Goal: Communication & Community: Answer question/provide support

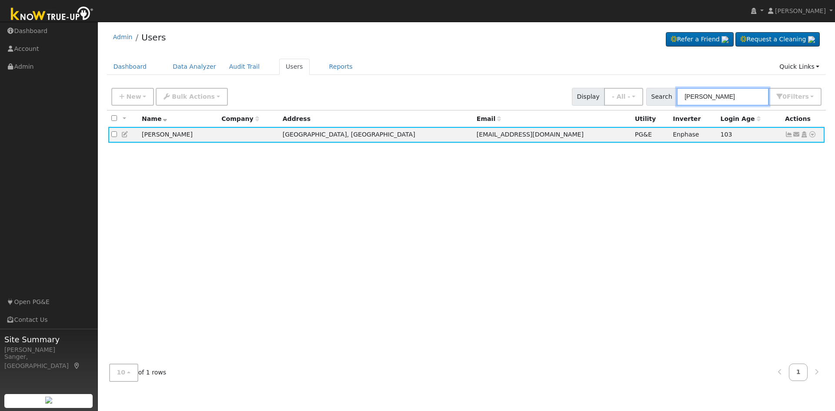
drag, startPoint x: 731, startPoint y: 96, endPoint x: 667, endPoint y: 96, distance: 64.4
click at [667, 96] on div "Search [PERSON_NAME] 0 Filter s My accounts Role Show - All - Show Leads Admin …" at bounding box center [735, 97] width 176 height 18
paste input "[PERSON_NAME]"
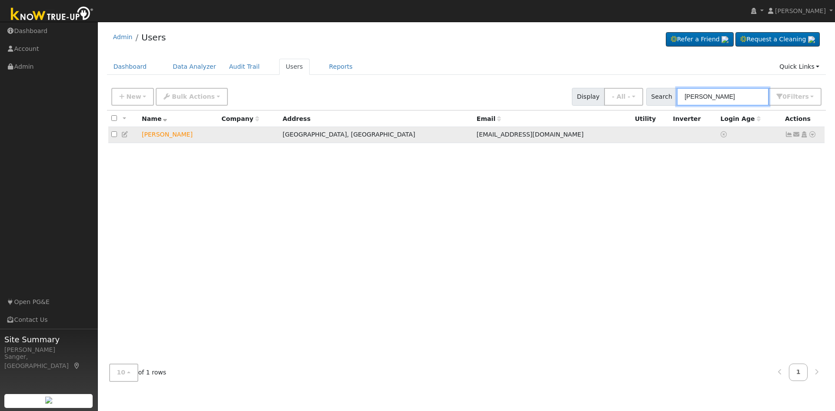
type input "[PERSON_NAME]"
click at [797, 135] on icon at bounding box center [797, 134] width 8 height 6
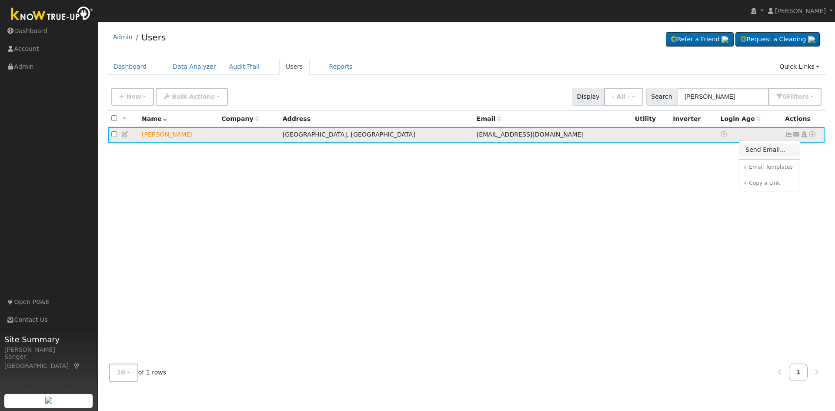
click at [763, 154] on link "Send Email..." at bounding box center [770, 150] width 60 height 12
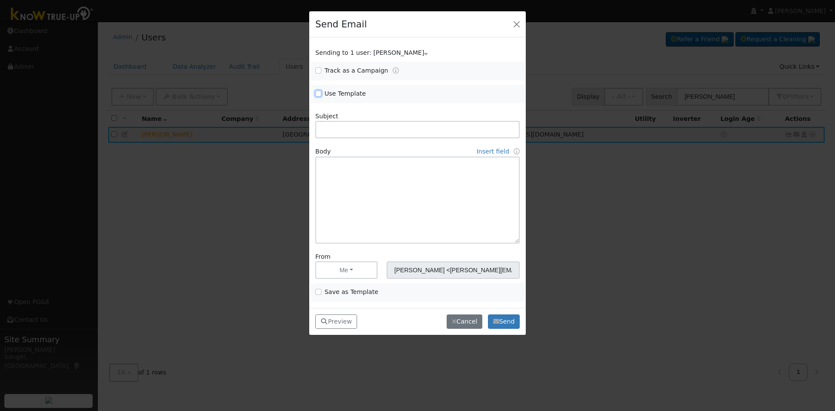
click at [318, 93] on input "Use Template" at bounding box center [318, 93] width 6 height 6
checkbox input "true"
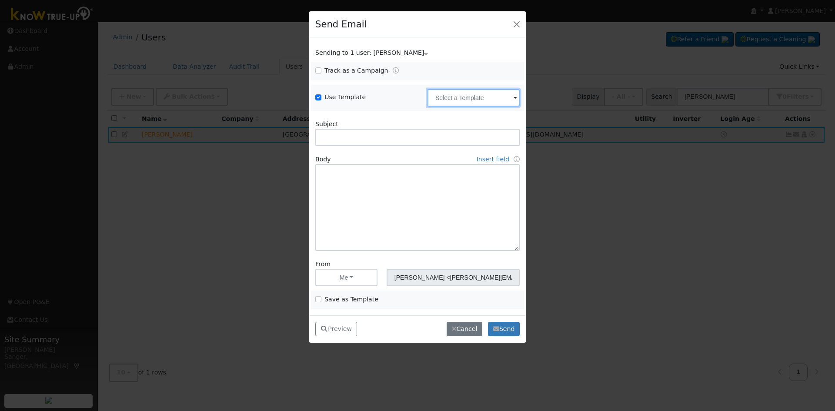
click at [460, 101] on input "text" at bounding box center [474, 97] width 92 height 17
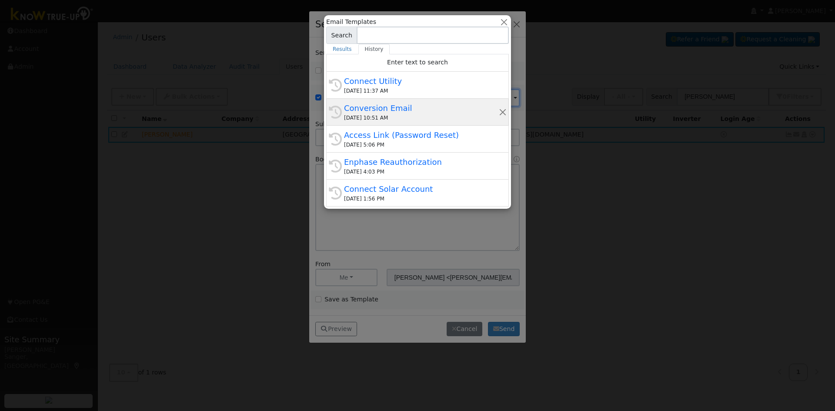
click at [418, 105] on div "Conversion Email" at bounding box center [421, 108] width 155 height 12
type input "Conversion Email"
type input "Connect Your Utility Account"
type textarea "Dear {user_fname}, The first step is to connect your electric utility account. …"
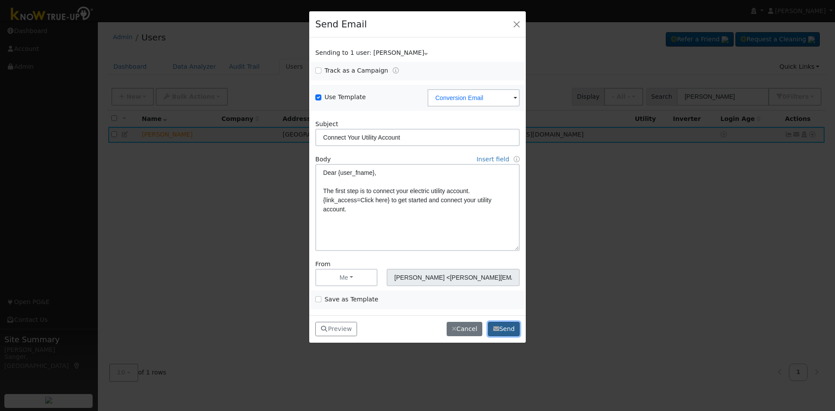
click at [509, 322] on button "Send" at bounding box center [504, 329] width 32 height 15
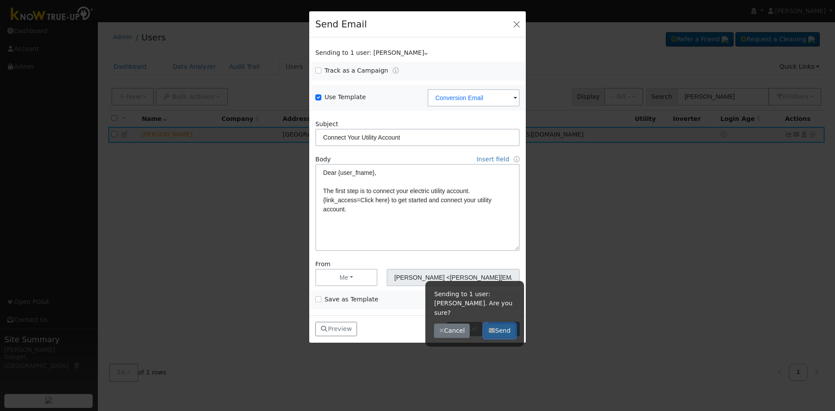
click at [504, 324] on button "Send" at bounding box center [500, 331] width 32 height 15
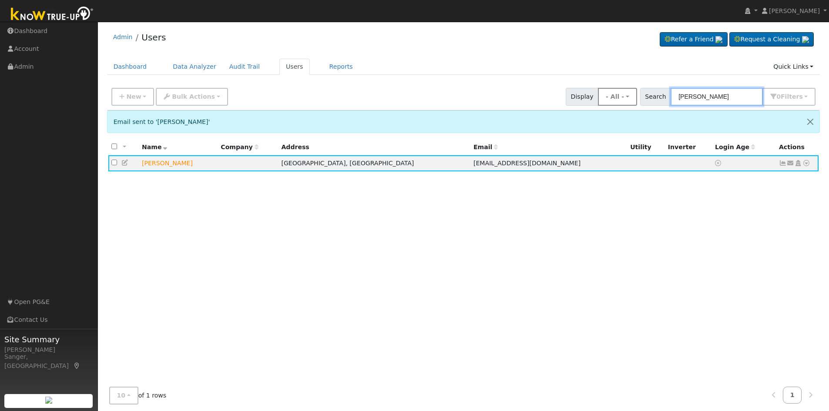
drag, startPoint x: 733, startPoint y: 96, endPoint x: 620, endPoint y: 106, distance: 113.1
click at [621, 106] on div "New Add User Quick Add Quick Connect Quick Convert Lead Bulk Actions Send Email…" at bounding box center [463, 95] width 707 height 21
paste input "[PERSON_NAME]"
type input "[PERSON_NAME]"
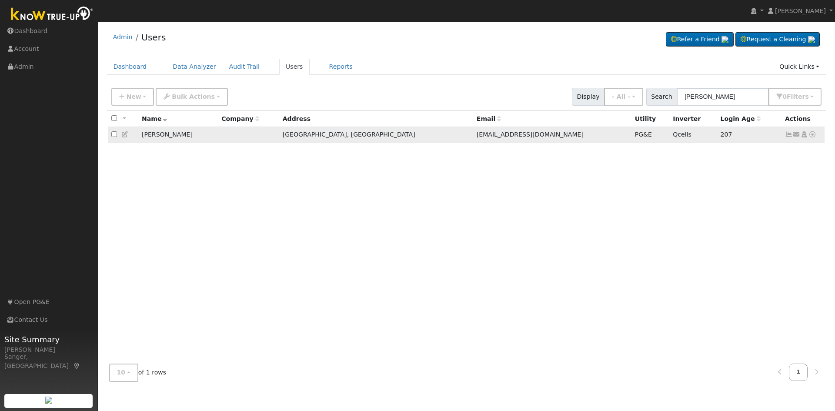
click at [787, 137] on icon at bounding box center [789, 134] width 8 height 6
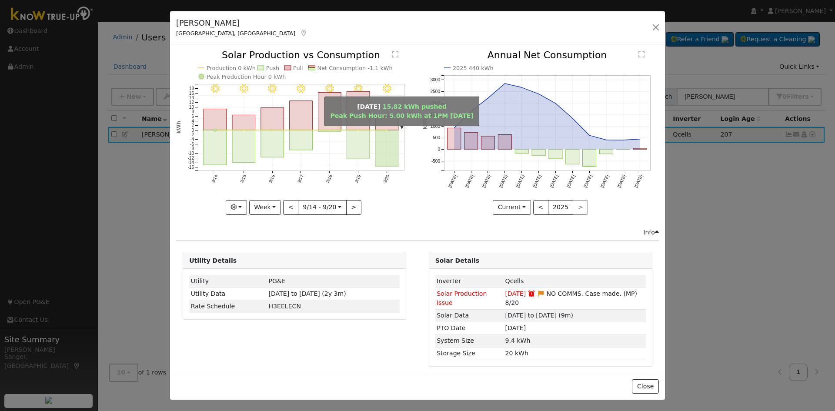
click at [381, 155] on rect "onclick=""" at bounding box center [387, 149] width 23 height 37
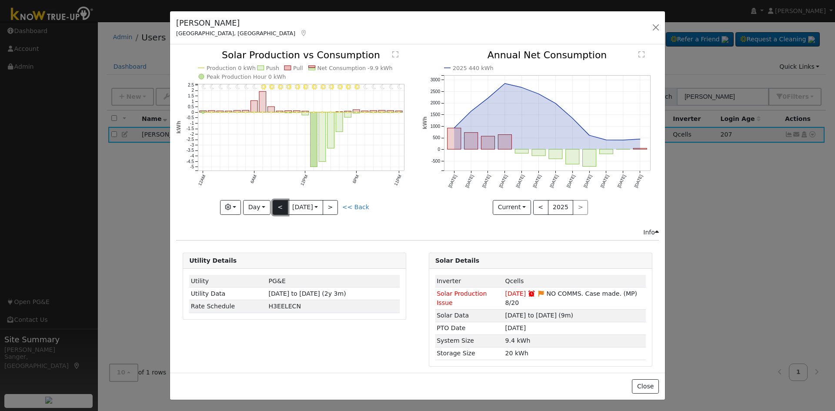
click at [278, 208] on button "<" at bounding box center [280, 207] width 15 height 15
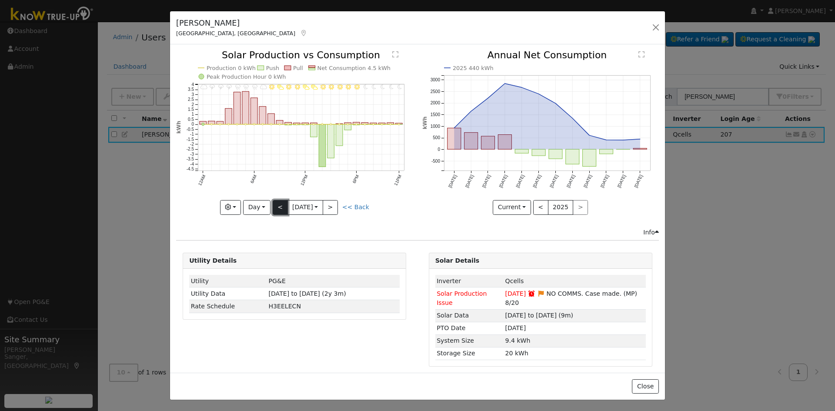
click at [281, 206] on button "<" at bounding box center [280, 207] width 15 height 15
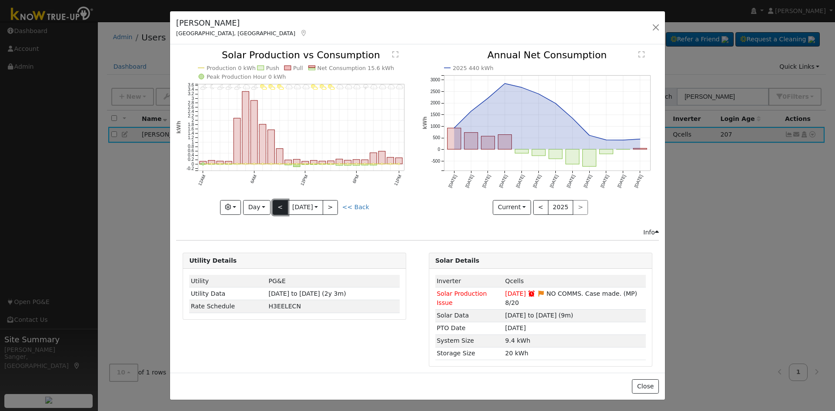
click at [277, 207] on button "<" at bounding box center [280, 207] width 15 height 15
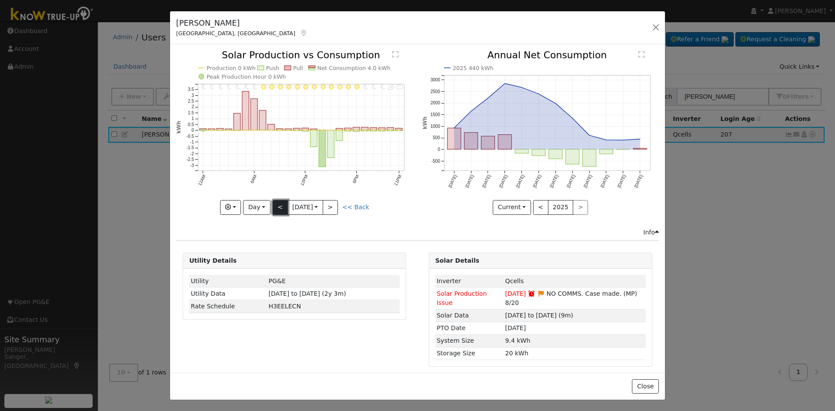
click at [277, 207] on button "<" at bounding box center [280, 207] width 15 height 15
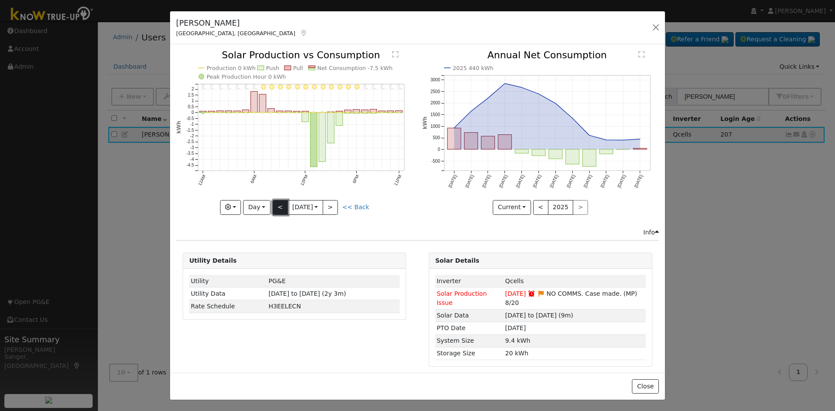
click at [277, 207] on button "<" at bounding box center [280, 207] width 15 height 15
click at [279, 207] on button "<" at bounding box center [280, 207] width 15 height 15
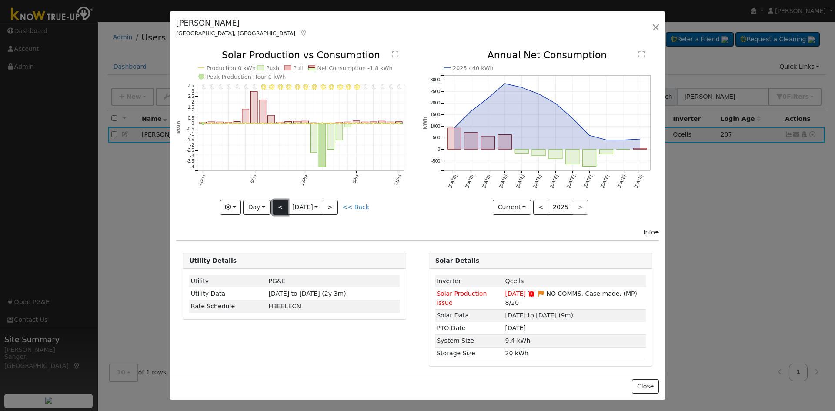
click at [279, 207] on button "<" at bounding box center [280, 207] width 15 height 15
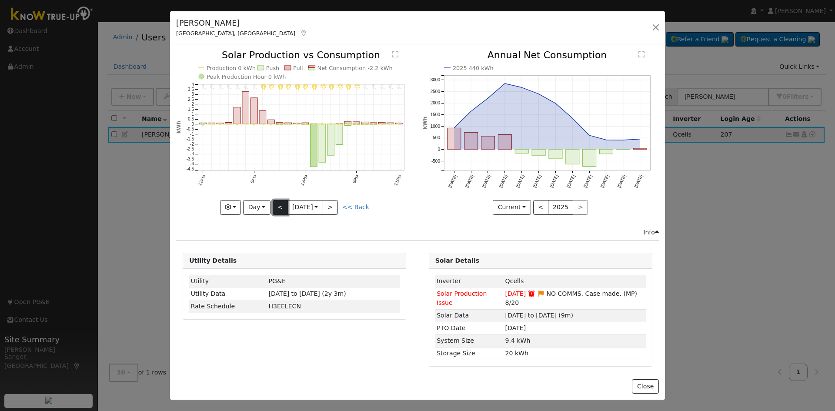
click at [279, 207] on button "<" at bounding box center [280, 207] width 15 height 15
click at [280, 206] on button "<" at bounding box center [280, 207] width 15 height 15
click at [279, 205] on button "<" at bounding box center [280, 207] width 15 height 15
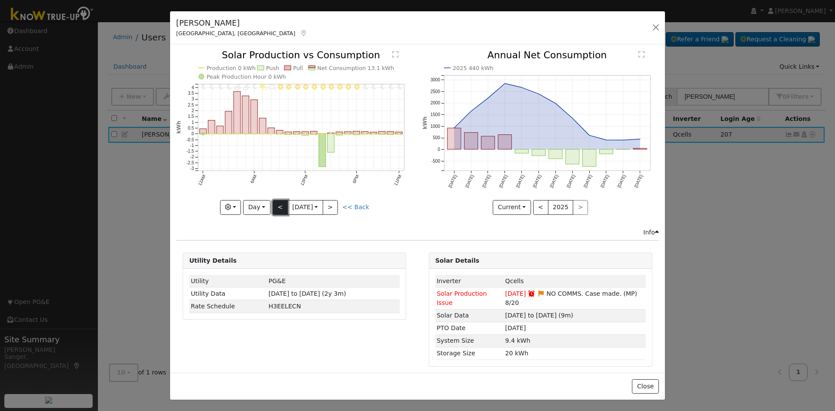
click at [279, 210] on button "<" at bounding box center [280, 207] width 15 height 15
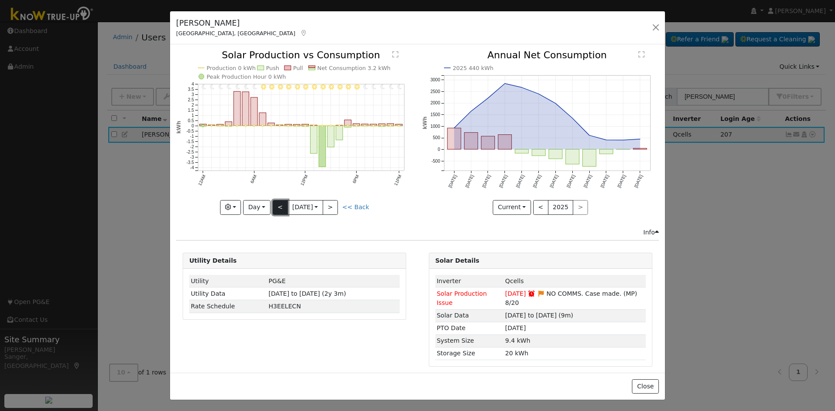
click at [280, 205] on button "<" at bounding box center [280, 207] width 15 height 15
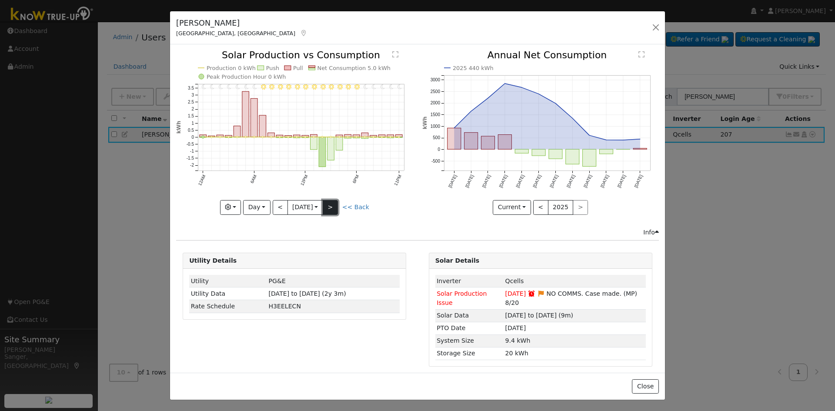
click at [331, 206] on button ">" at bounding box center [330, 207] width 15 height 15
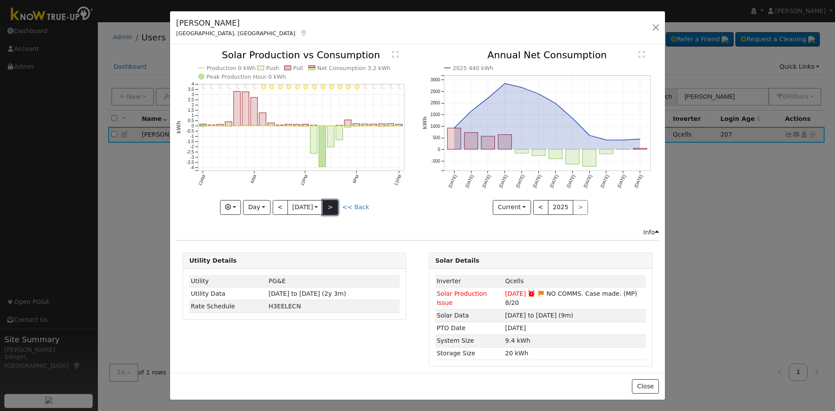
click at [331, 206] on button ">" at bounding box center [330, 207] width 15 height 15
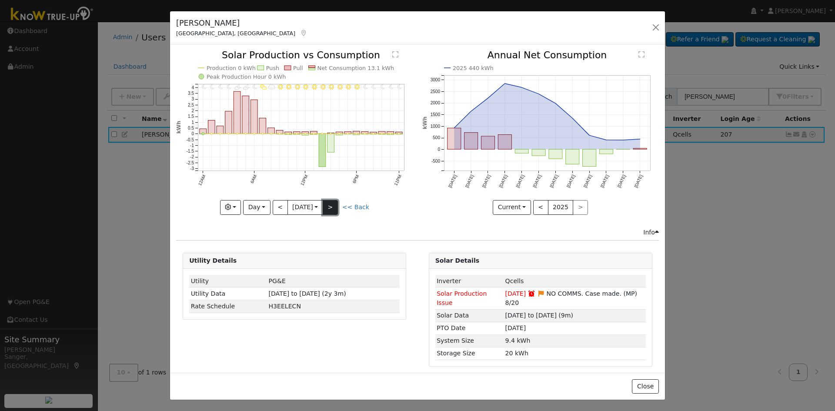
click at [331, 206] on button ">" at bounding box center [330, 207] width 15 height 15
type input "[DATE]"
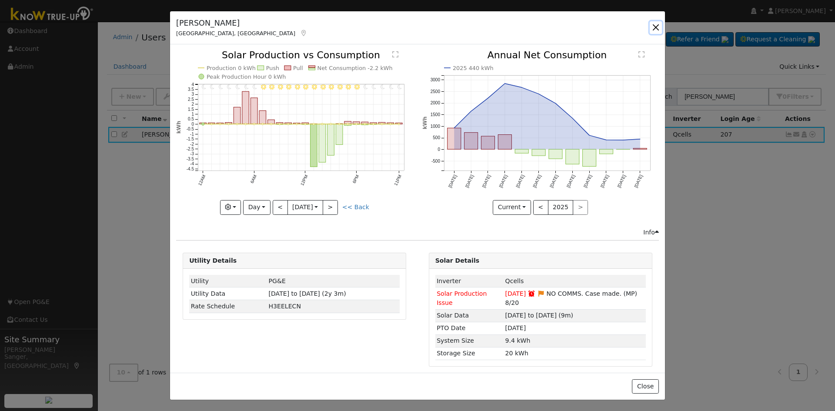
click at [657, 26] on button "button" at bounding box center [656, 27] width 12 height 12
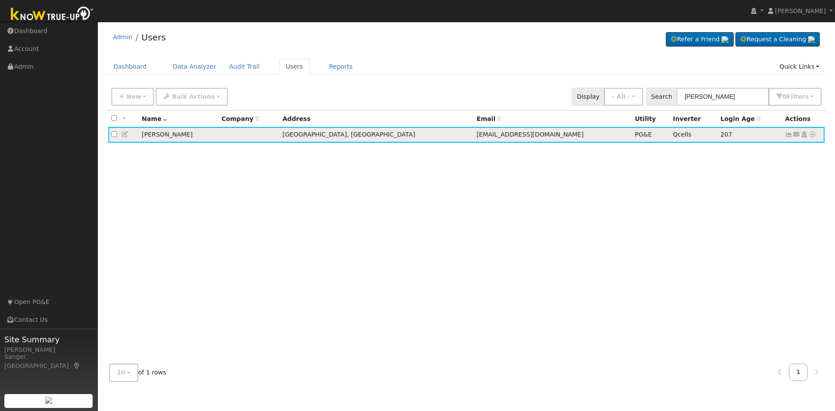
click at [124, 136] on icon at bounding box center [125, 134] width 8 height 6
type input "[PERSON_NAME]"
type input "[EMAIL_ADDRESS][DOMAIN_NAME]"
type input "[PHONE_NUMBER]"
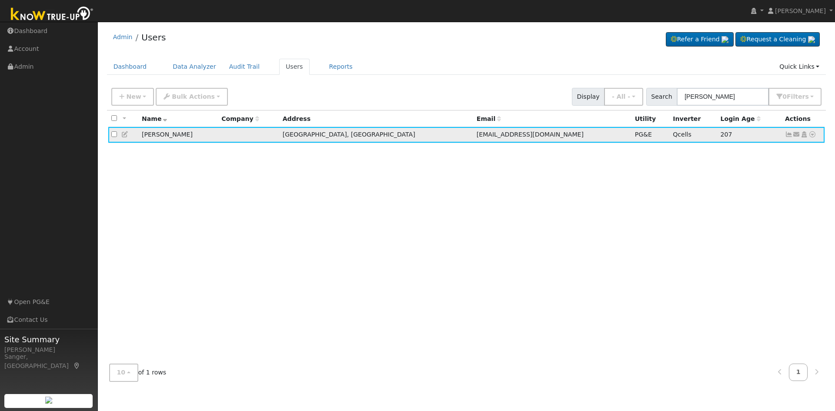
checkbox input "true"
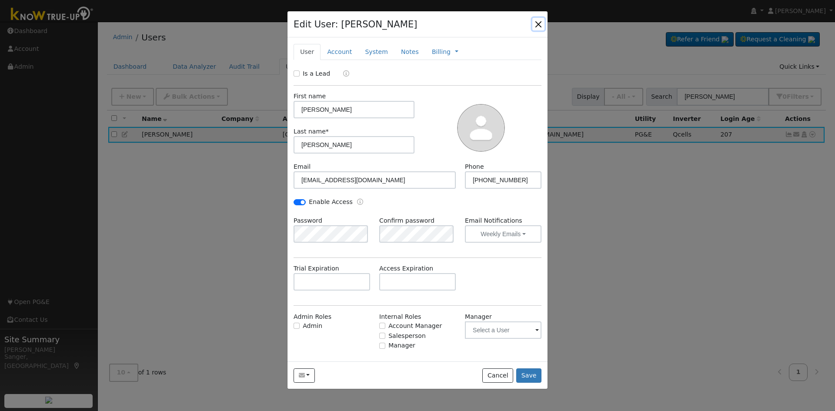
click at [537, 24] on button "button" at bounding box center [539, 24] width 12 height 12
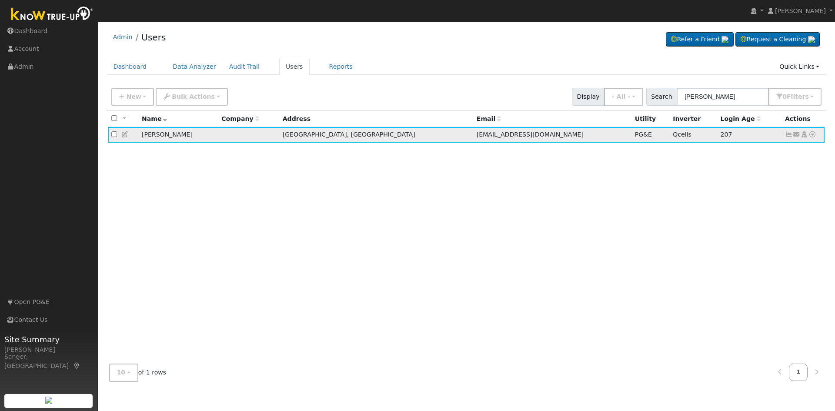
click at [798, 137] on icon at bounding box center [797, 134] width 8 height 6
click at [781, 153] on link "Send Email..." at bounding box center [770, 150] width 60 height 12
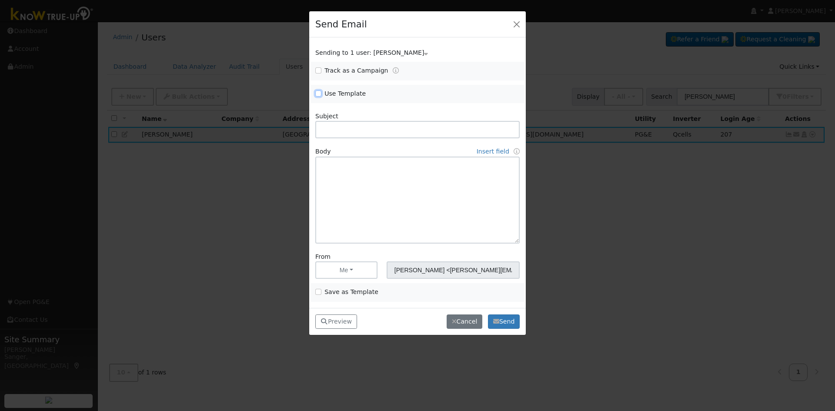
click at [317, 92] on input "Use Template" at bounding box center [318, 93] width 6 height 6
checkbox input "true"
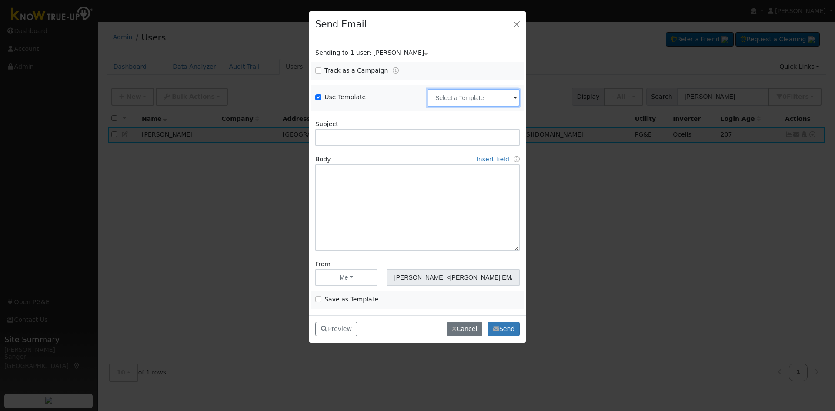
click at [463, 96] on input "text" at bounding box center [474, 97] width 92 height 17
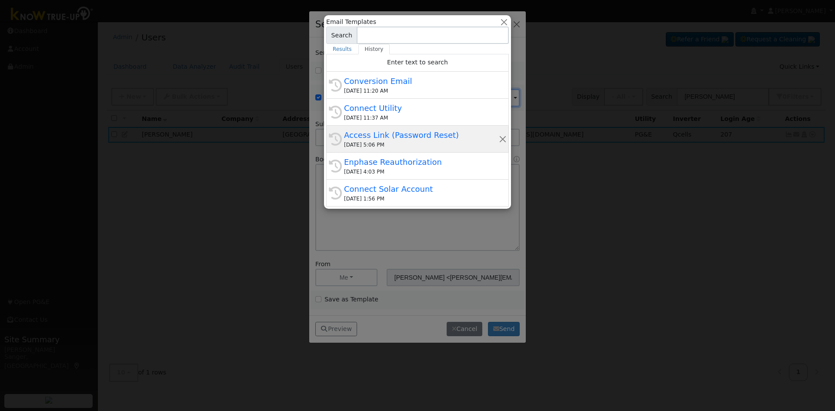
click at [405, 144] on div "[DATE] 5:06 PM" at bounding box center [421, 145] width 155 height 8
type input "Access Link (Password Reset)"
type input "Know True-Up Access Link (Password Reset)"
type textarea "Dear {user_fname}, Here is a link to access Know True-Up. You will be asked to …"
type input "Know True-Up <[EMAIL_ADDRESS][DOMAIN_NAME]>"
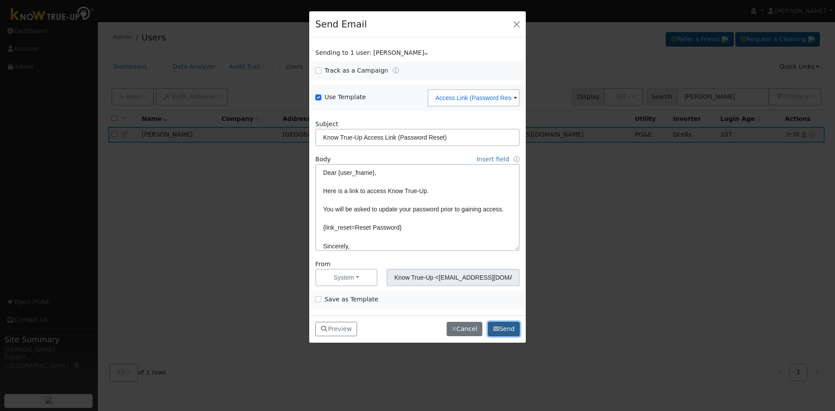
click at [500, 327] on button "Send" at bounding box center [504, 329] width 32 height 15
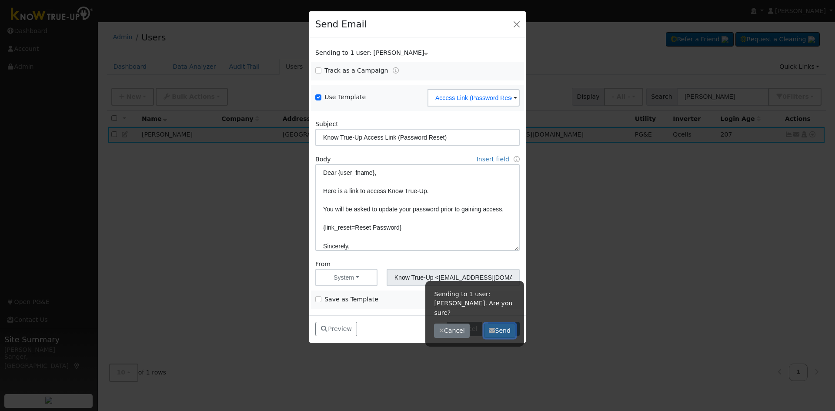
click at [499, 325] on button "Send" at bounding box center [500, 331] width 32 height 15
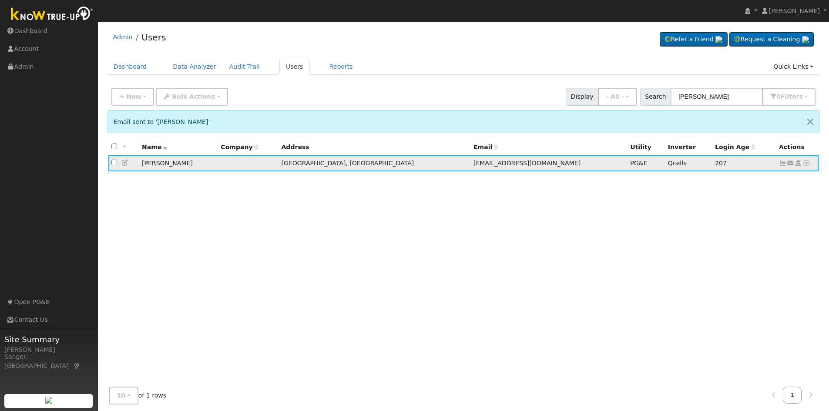
click at [781, 165] on icon at bounding box center [783, 163] width 8 height 6
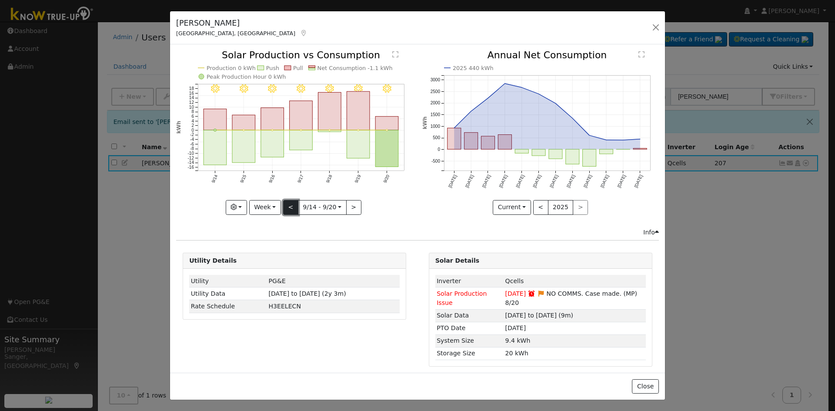
click at [289, 205] on button "<" at bounding box center [290, 207] width 15 height 15
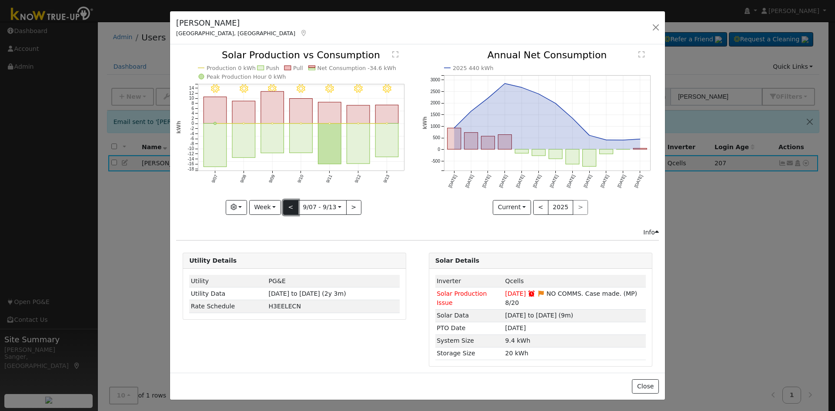
click at [289, 205] on button "<" at bounding box center [290, 207] width 15 height 15
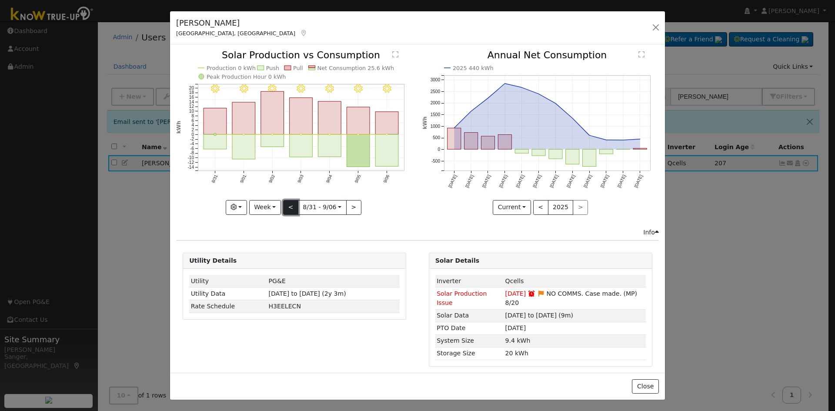
click at [289, 205] on button "<" at bounding box center [290, 207] width 15 height 15
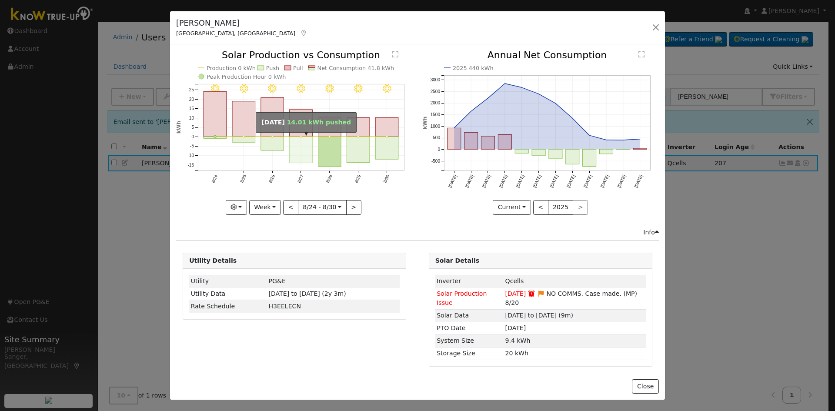
click at [295, 144] on rect "onclick=""" at bounding box center [301, 150] width 23 height 26
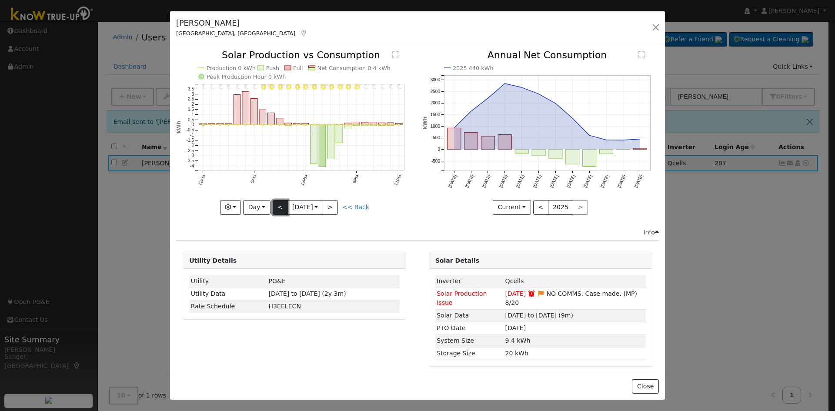
click at [281, 207] on button "<" at bounding box center [280, 207] width 15 height 15
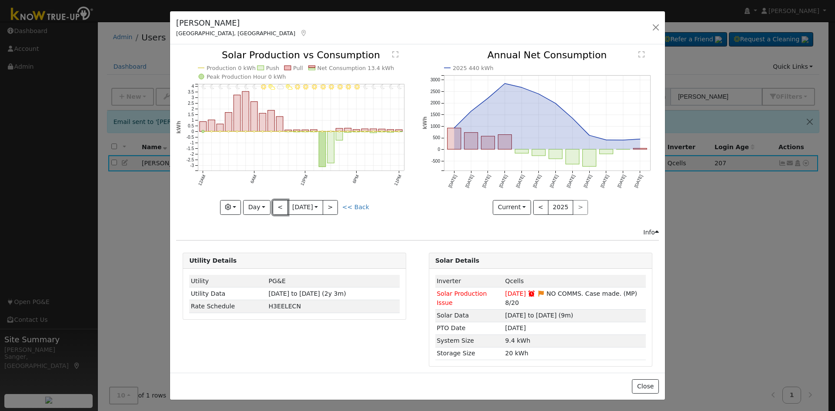
click at [280, 204] on button "<" at bounding box center [280, 207] width 15 height 15
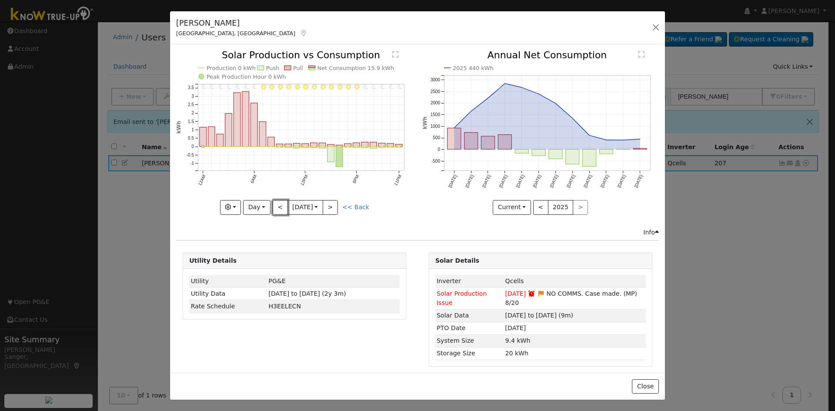
click at [280, 204] on button "<" at bounding box center [280, 207] width 15 height 15
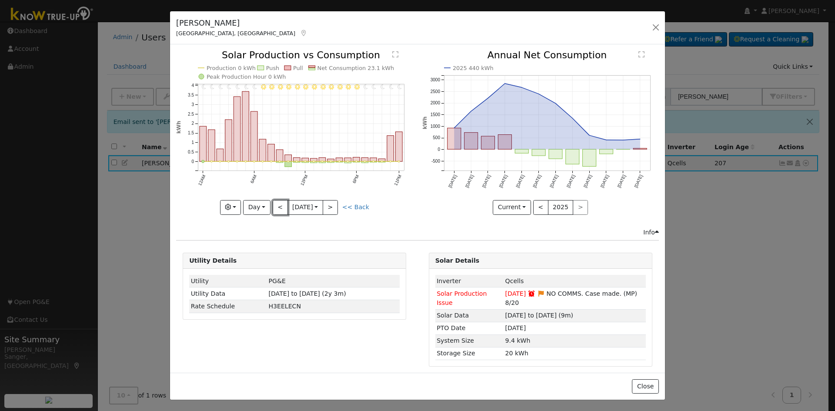
click at [280, 204] on button "<" at bounding box center [280, 207] width 15 height 15
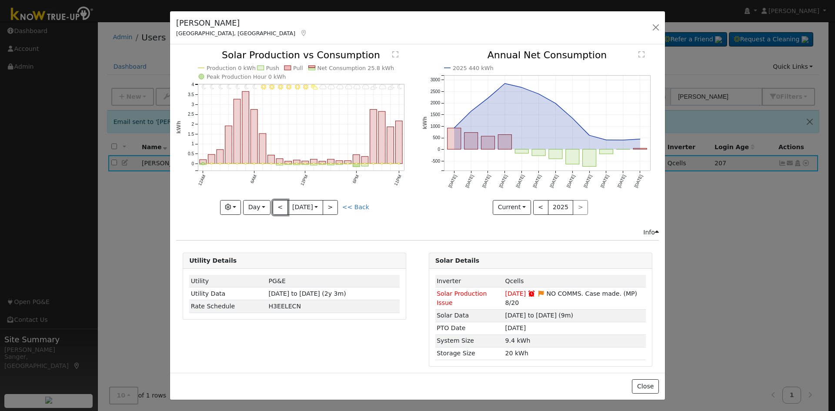
click at [280, 204] on button "<" at bounding box center [280, 207] width 15 height 15
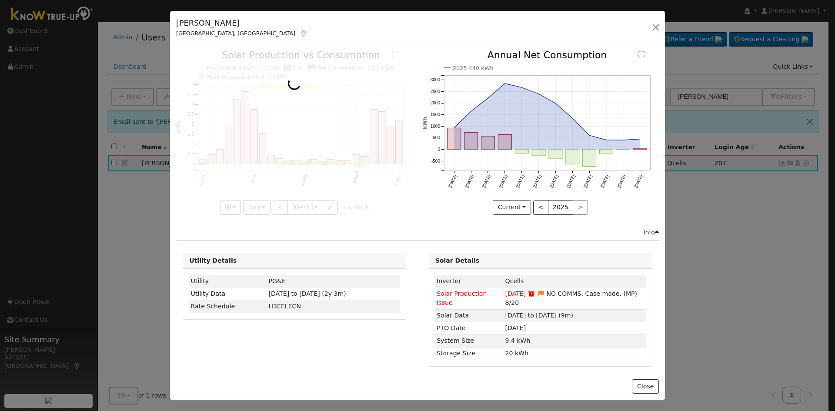
click at [280, 204] on div at bounding box center [294, 132] width 237 height 164
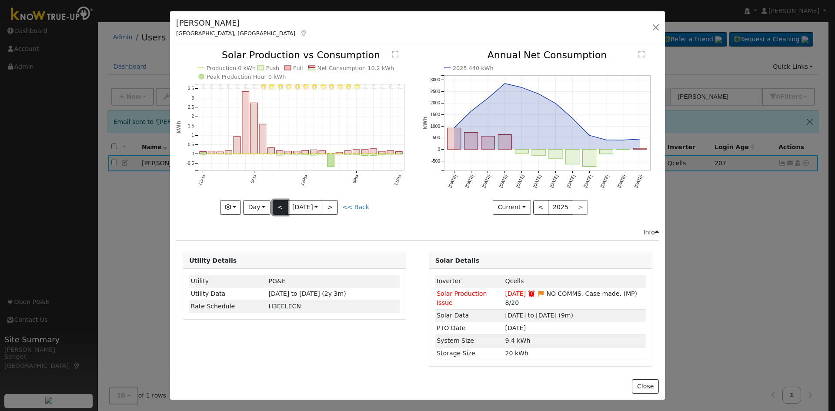
click at [281, 205] on button "<" at bounding box center [280, 207] width 15 height 15
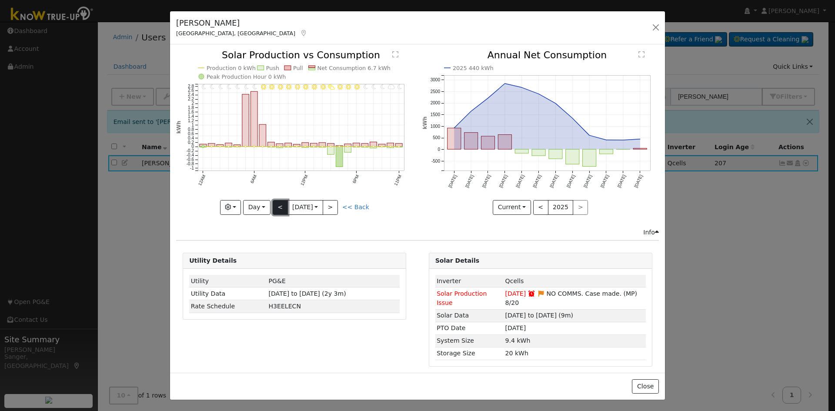
click at [281, 205] on button "<" at bounding box center [280, 207] width 15 height 15
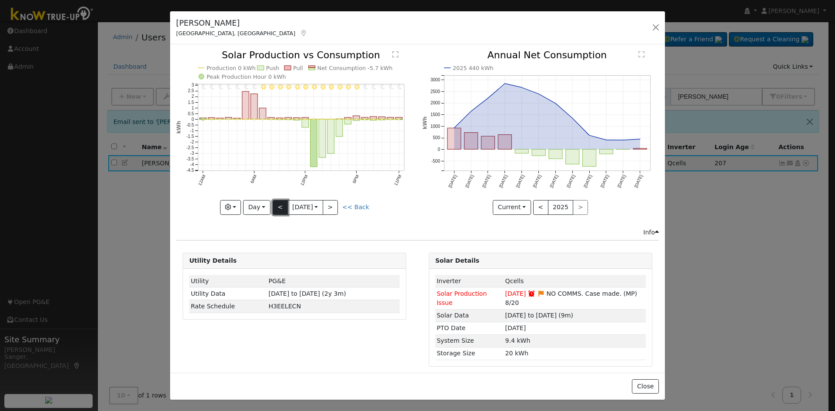
click at [281, 205] on button "<" at bounding box center [280, 207] width 15 height 15
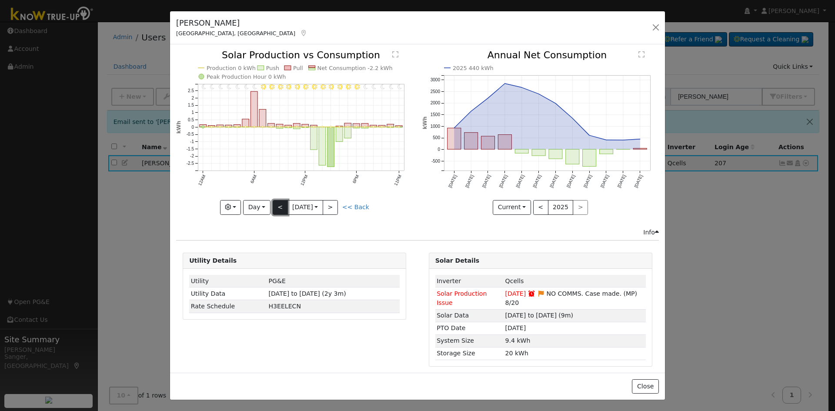
click at [281, 205] on button "<" at bounding box center [280, 207] width 15 height 15
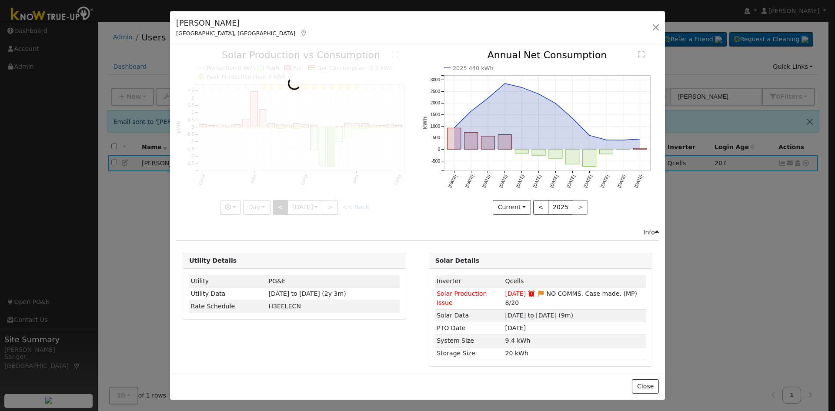
click at [281, 205] on div at bounding box center [294, 132] width 237 height 164
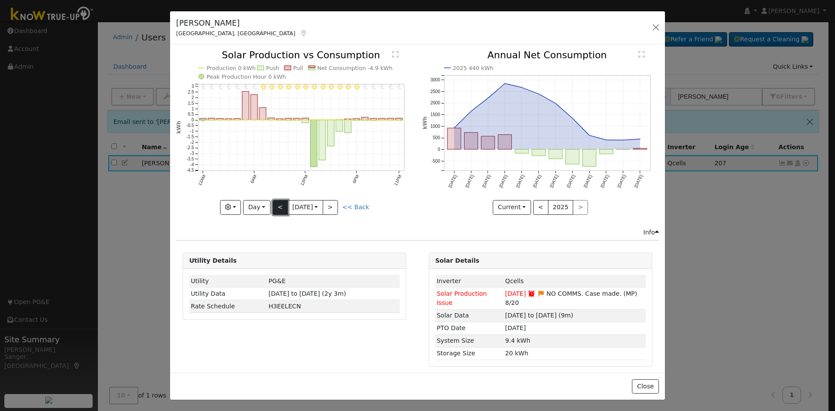
click at [281, 205] on button "<" at bounding box center [280, 207] width 15 height 15
type input "[DATE]"
